Goal: Information Seeking & Learning: Learn about a topic

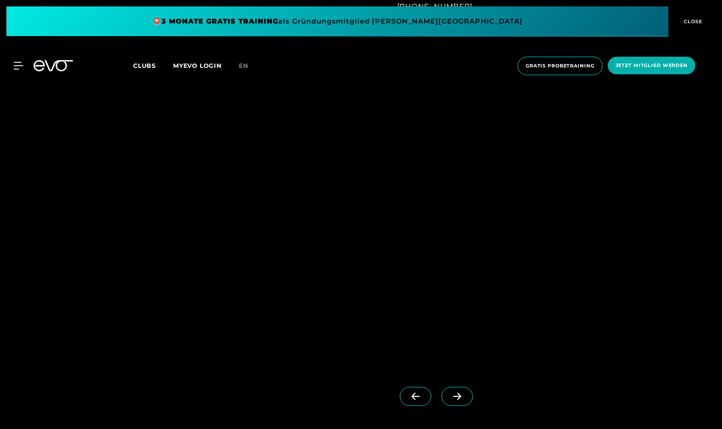
scroll to position [827, 0]
click at [458, 392] on icon at bounding box center [456, 396] width 15 height 8
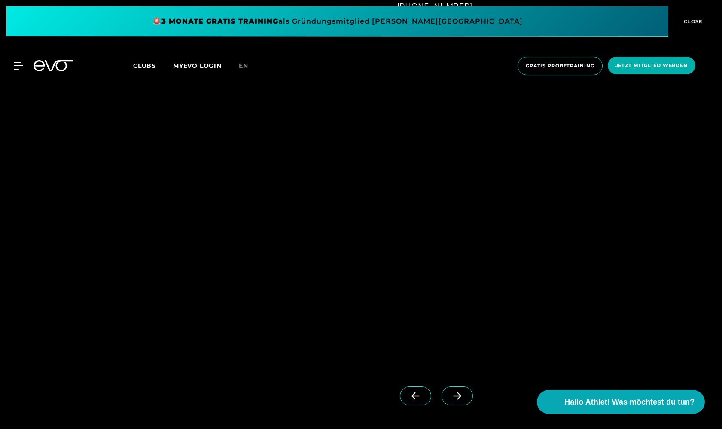
click at [455, 400] on span at bounding box center [456, 395] width 31 height 19
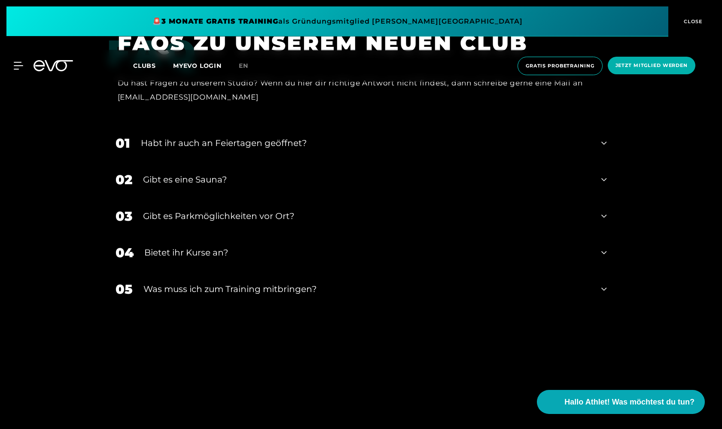
scroll to position [2602, 0]
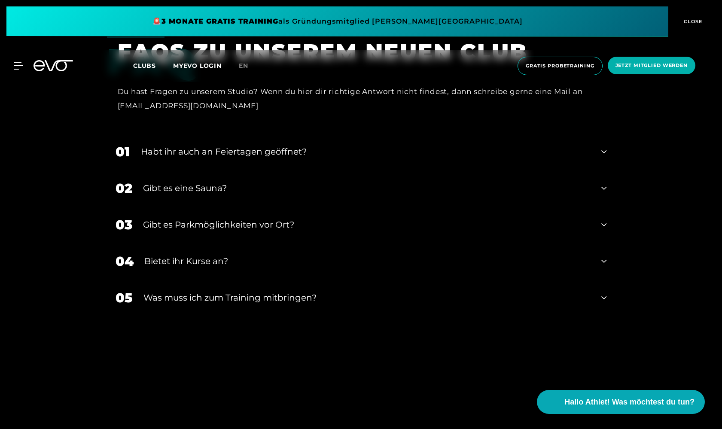
click at [292, 182] on div "Gibt es eine Sauna?" at bounding box center [367, 188] width 448 height 13
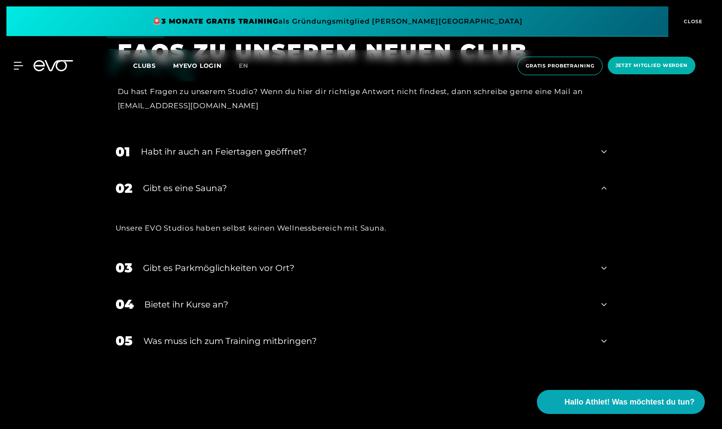
click at [292, 182] on div "Gibt es eine Sauna?" at bounding box center [367, 188] width 448 height 13
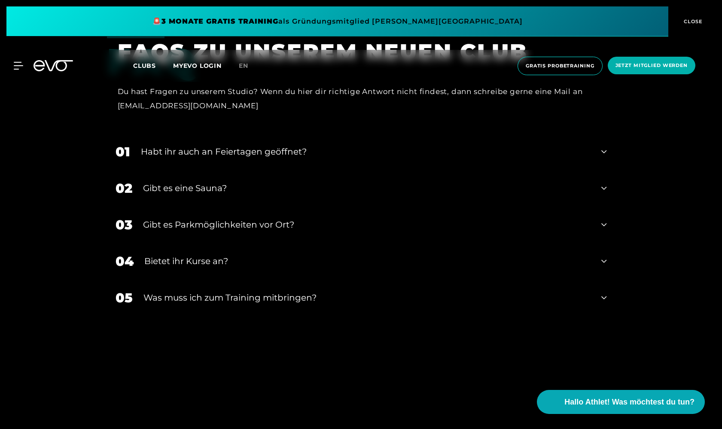
click at [329, 291] on div "Was muss ich zum Training mitbringen?" at bounding box center [366, 297] width 447 height 13
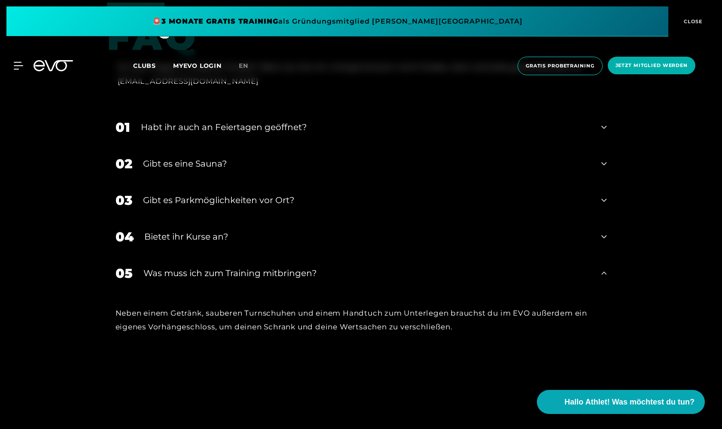
scroll to position [2636, 0]
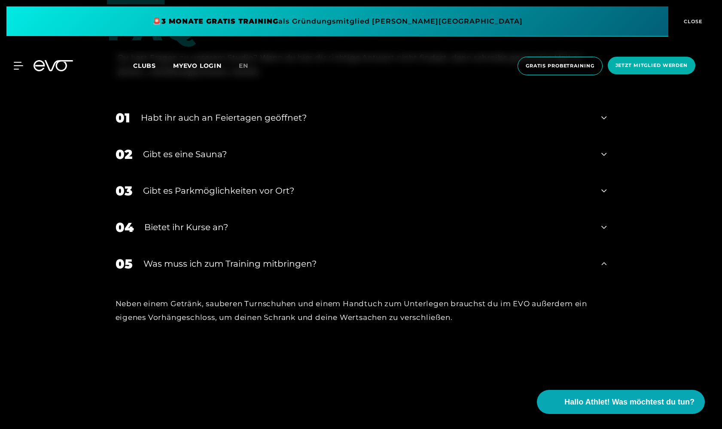
click at [335, 255] on div "05 Was muss ich zum Training mitbringen?" at bounding box center [361, 264] width 508 height 36
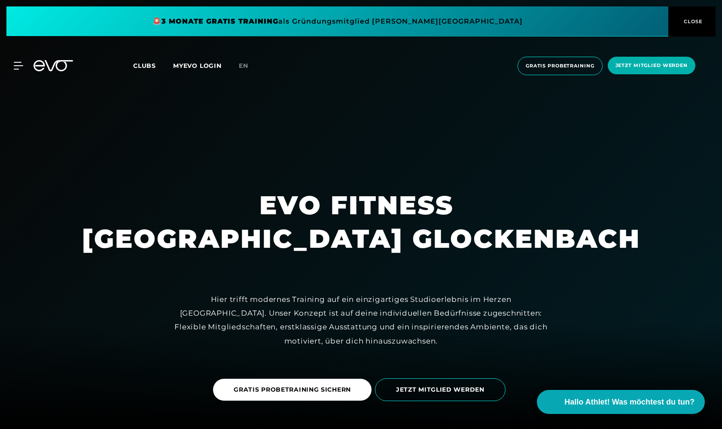
scroll to position [0, 0]
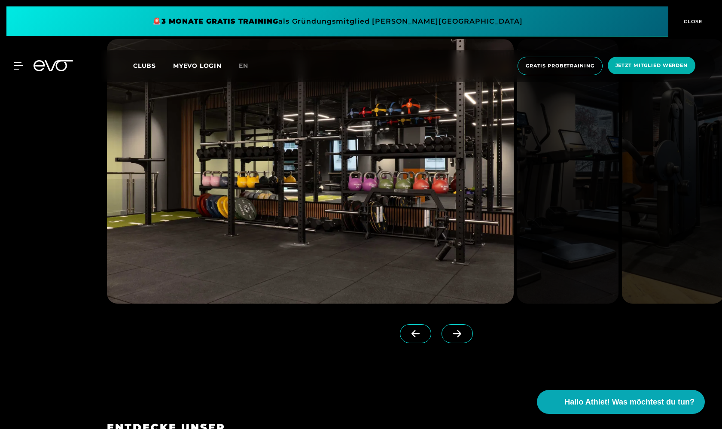
scroll to position [1128, 0]
click at [458, 332] on icon at bounding box center [456, 333] width 15 height 8
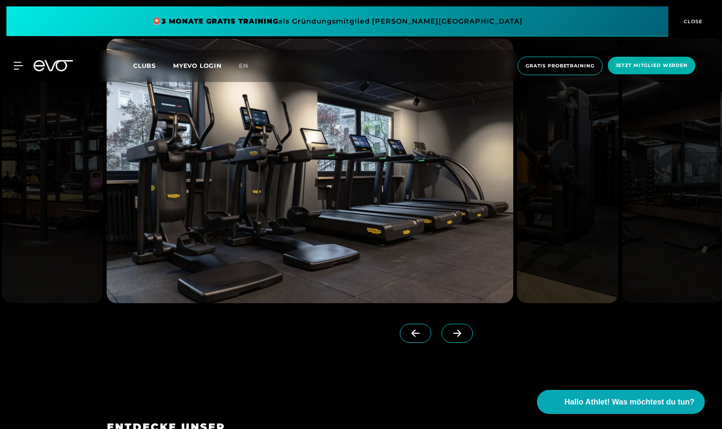
click at [458, 332] on icon at bounding box center [456, 333] width 15 height 8
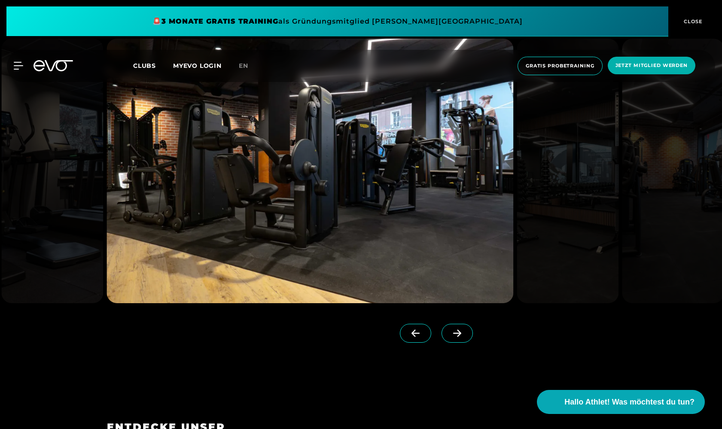
click at [458, 332] on icon at bounding box center [456, 333] width 15 height 8
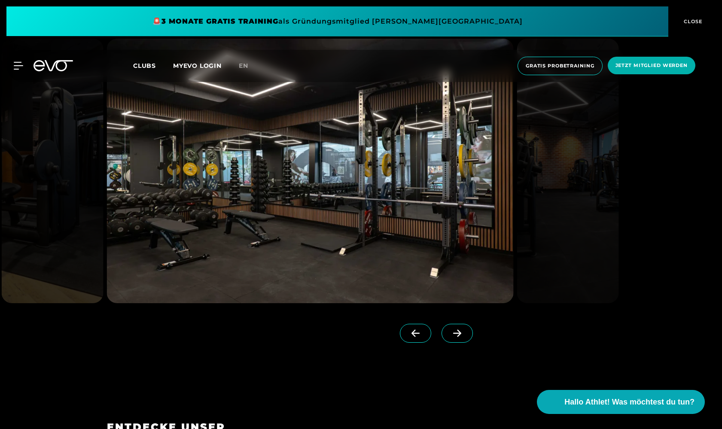
click at [456, 334] on icon at bounding box center [456, 333] width 15 height 8
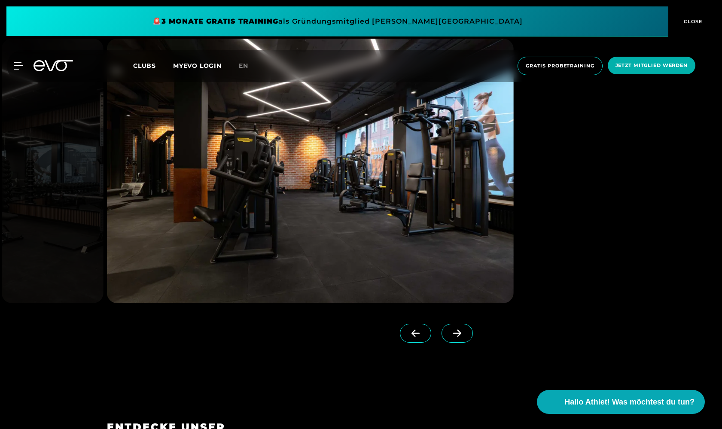
click at [456, 334] on icon at bounding box center [456, 333] width 15 height 8
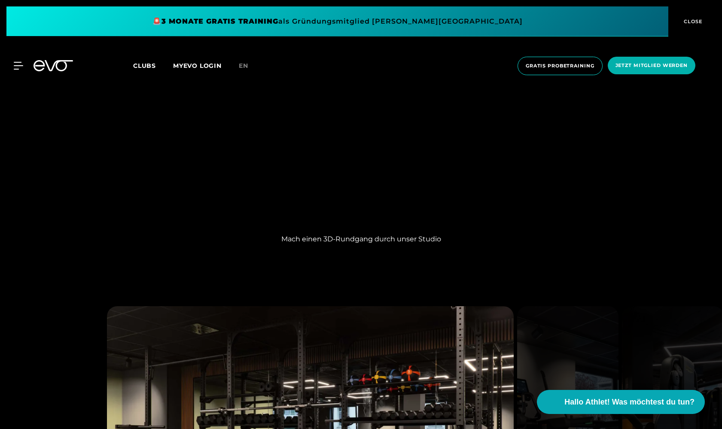
scroll to position [807, 0]
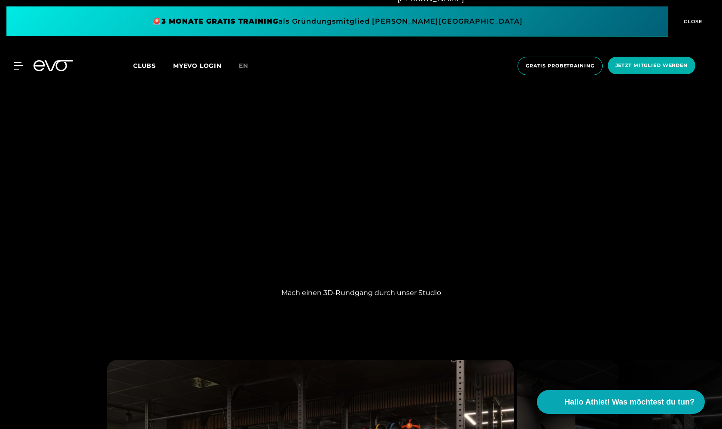
click at [693, 197] on div "Mach einen 3D-Rundgang durch unser Studio" at bounding box center [361, 193] width 722 height 238
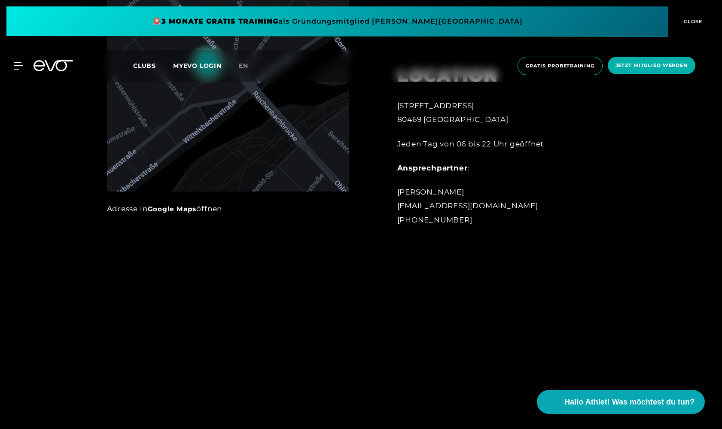
scroll to position [278, 0]
